Goal: Information Seeking & Learning: Compare options

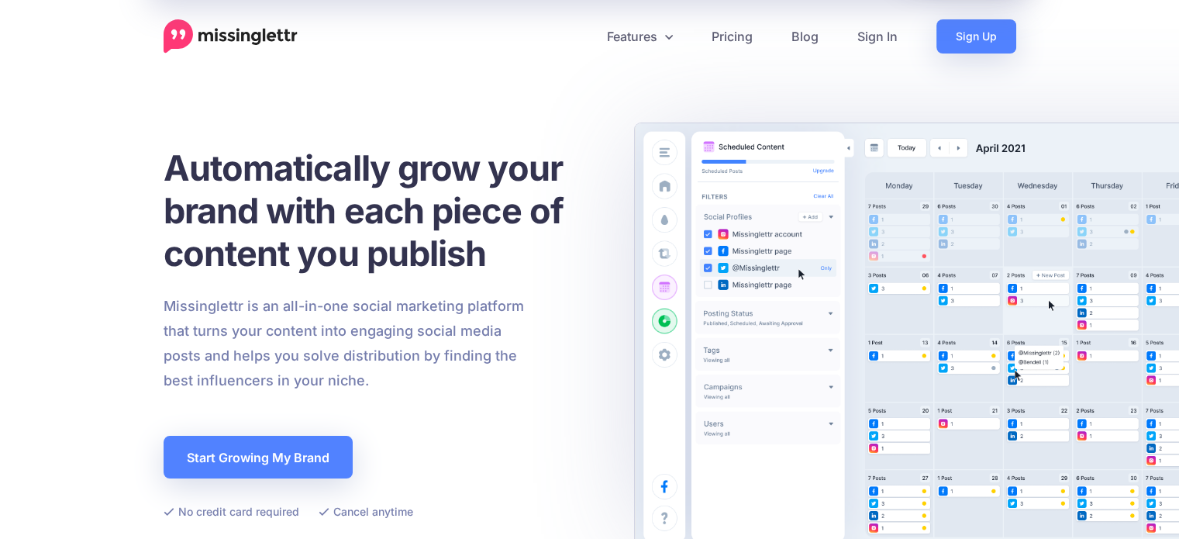
click at [527, 272] on h1 "Automatically grow your brand with each piece of content you publish" at bounding box center [383, 211] width 438 height 128
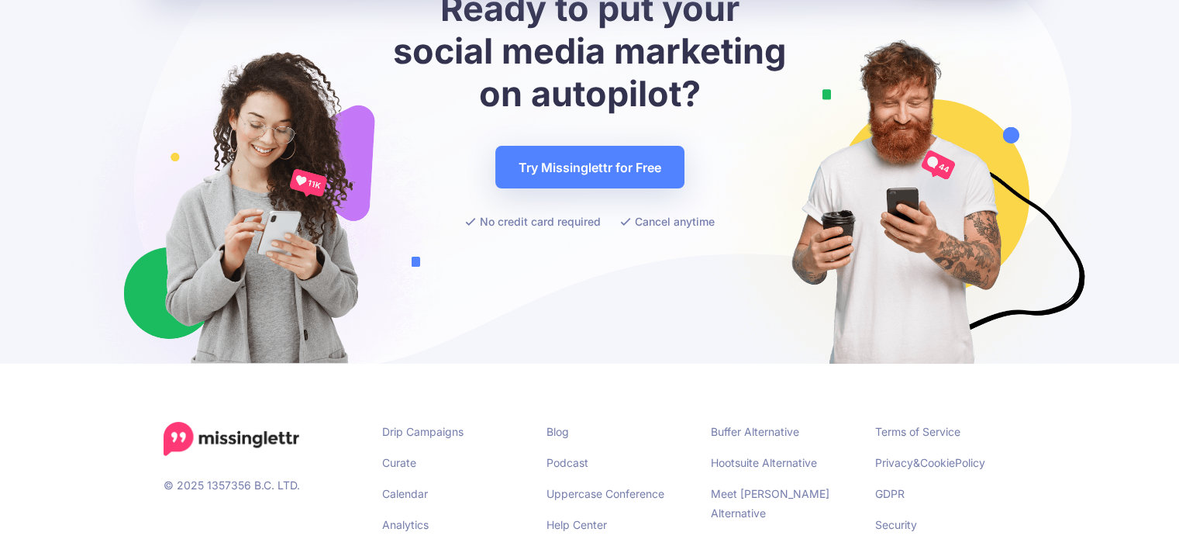
scroll to position [6146, 0]
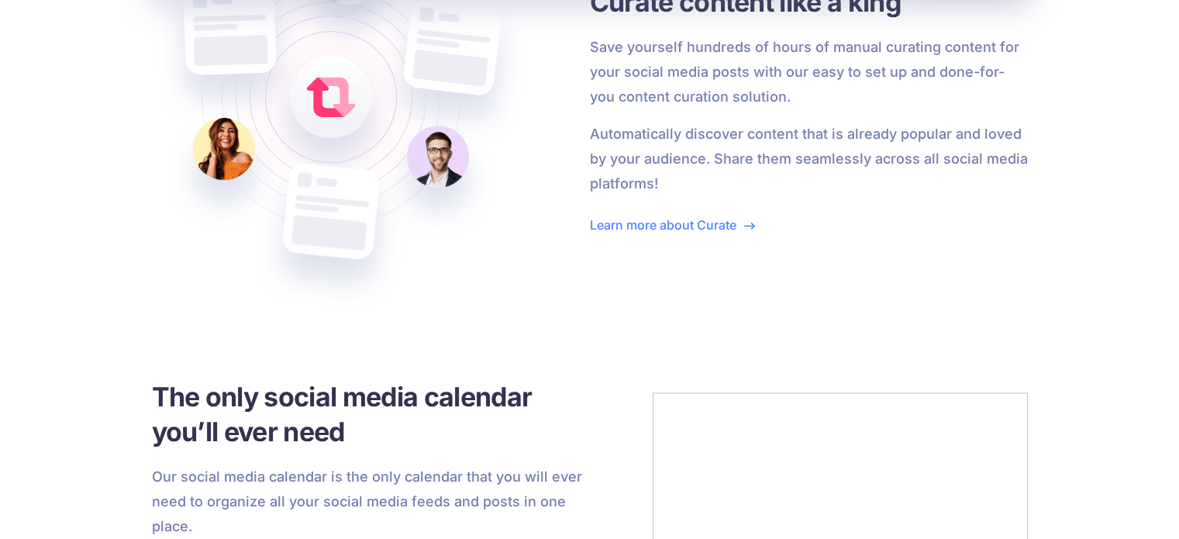
scroll to position [6004, 0]
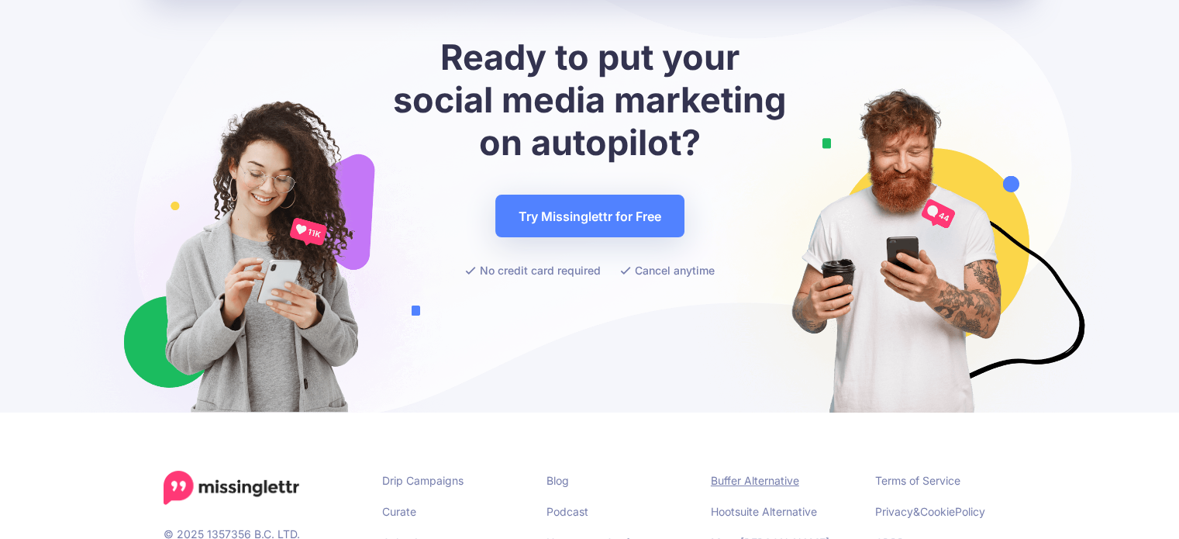
click at [736, 474] on link "Buffer Alternative" at bounding box center [755, 480] width 88 height 13
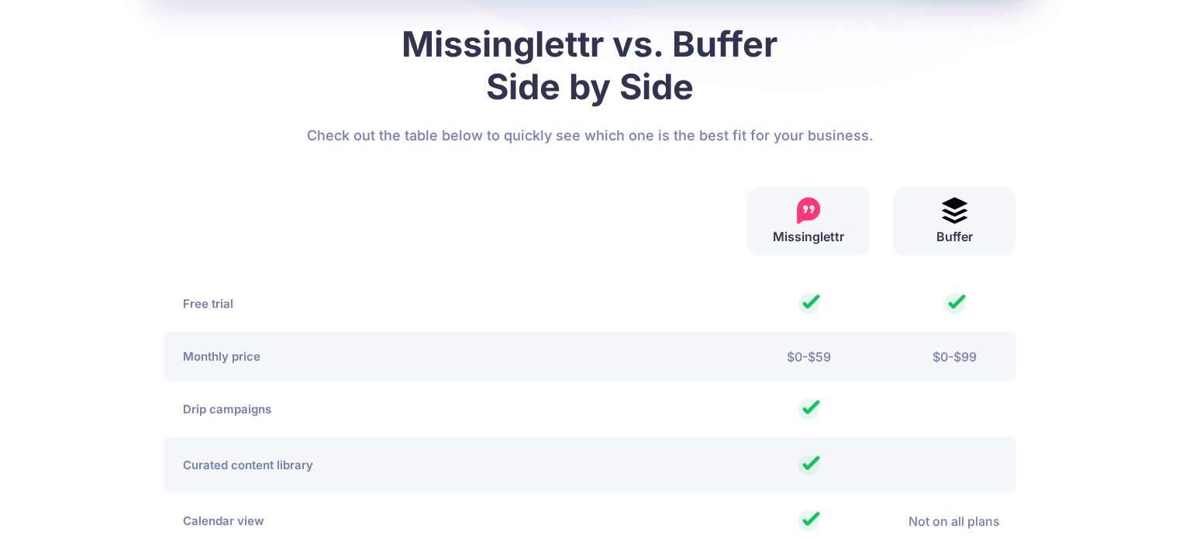
scroll to position [3101, 0]
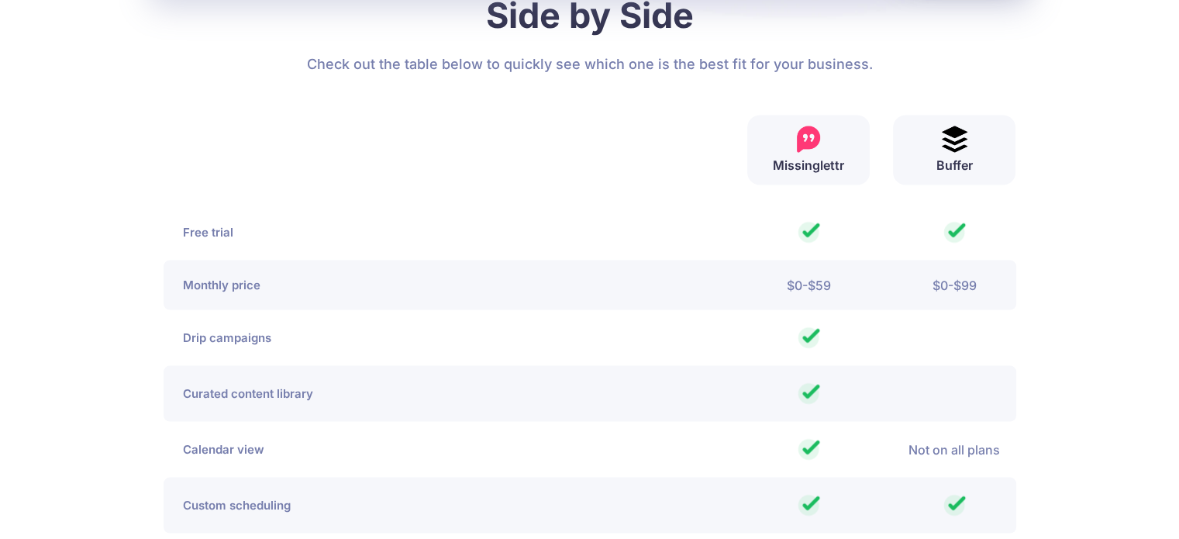
click at [467, 185] on div at bounding box center [444, 151] width 584 height 70
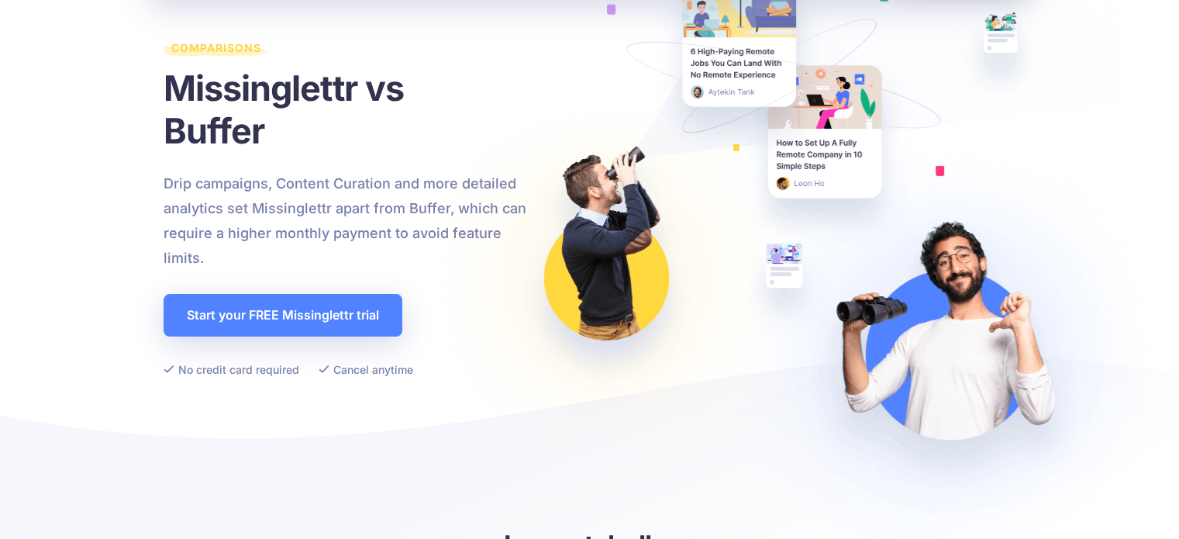
scroll to position [0, 0]
